Goal: Use online tool/utility: Use online tool/utility

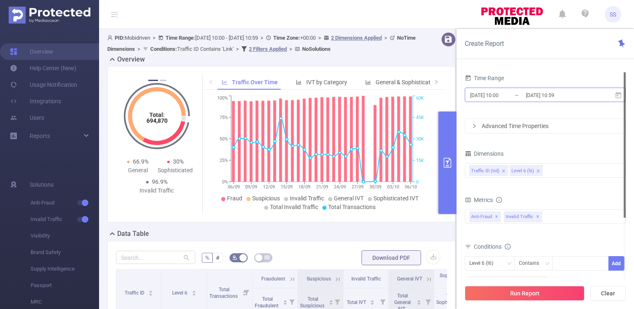
click at [517, 97] on input "[DATE] 10:00" at bounding box center [503, 95] width 67 height 11
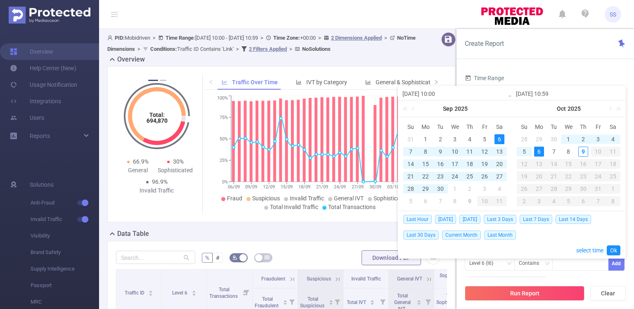
click at [442, 154] on div "9" at bounding box center [441, 152] width 10 height 10
click at [583, 149] on div "9" at bounding box center [584, 152] width 10 height 10
type input "[DATE] 10:00"
type input "[DATE] 10:59"
type input "[DATE] 10:00"
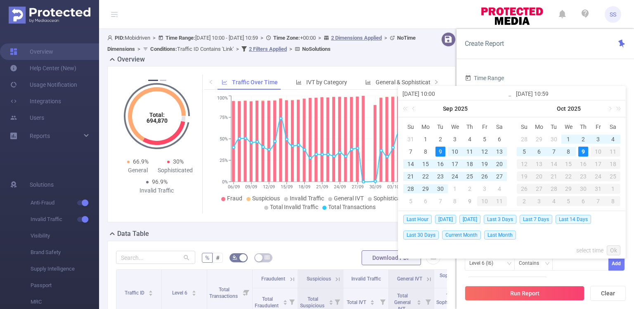
type input "[DATE] 10:59"
click at [616, 251] on link "Ok" at bounding box center [614, 250] width 14 height 10
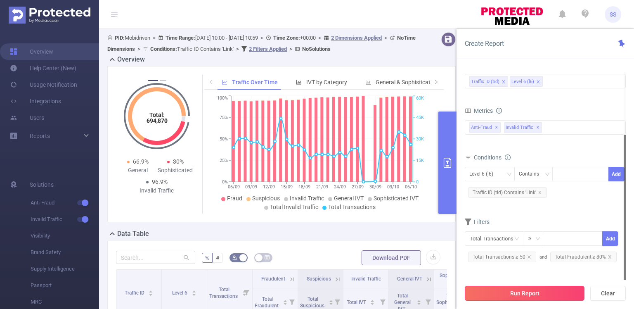
click at [514, 289] on button "Run Report" at bounding box center [525, 293] width 120 height 15
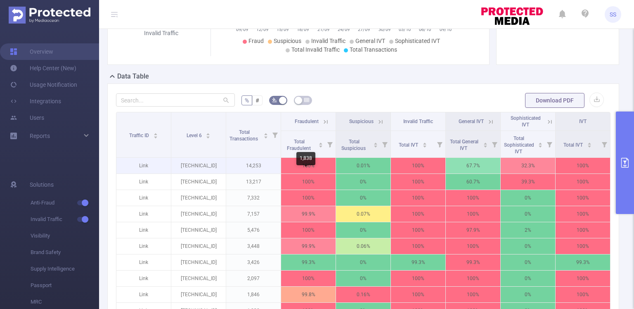
scroll to position [150, 0]
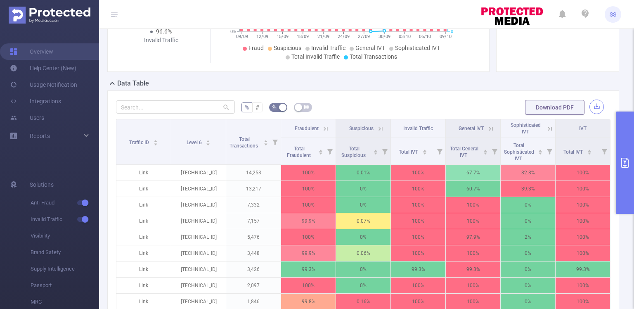
click at [595, 105] on button "button" at bounding box center [597, 107] width 14 height 14
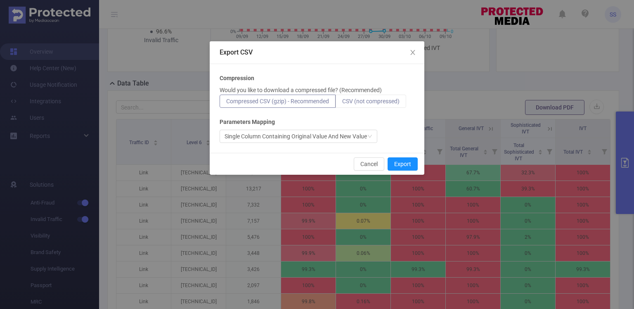
click at [362, 104] on label "CSV (not compressed)" at bounding box center [371, 101] width 71 height 13
click at [342, 103] on input "CSV (not compressed)" at bounding box center [342, 103] width 0 height 0
click at [410, 161] on button "Export" at bounding box center [403, 163] width 30 height 13
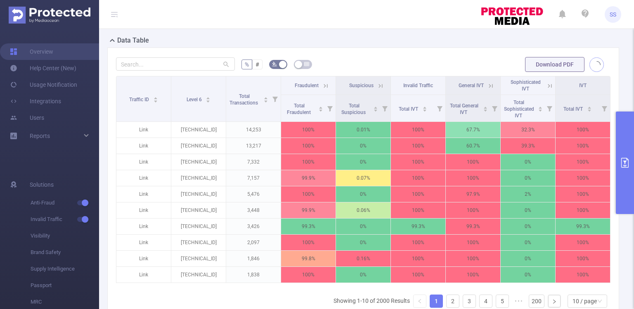
scroll to position [288, 0]
